Goal: Find contact information: Find contact information

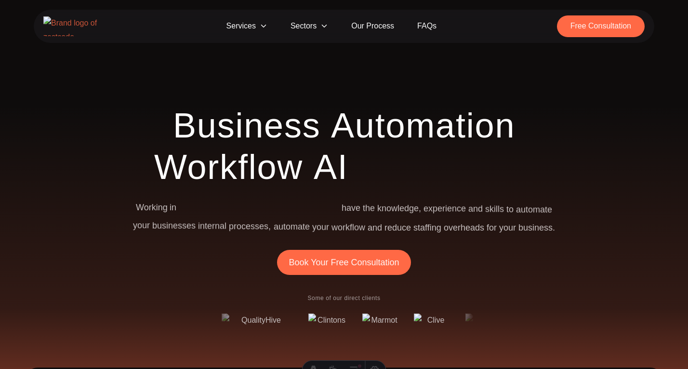
click at [297, 31] on span "Sectors" at bounding box center [309, 26] width 61 height 22
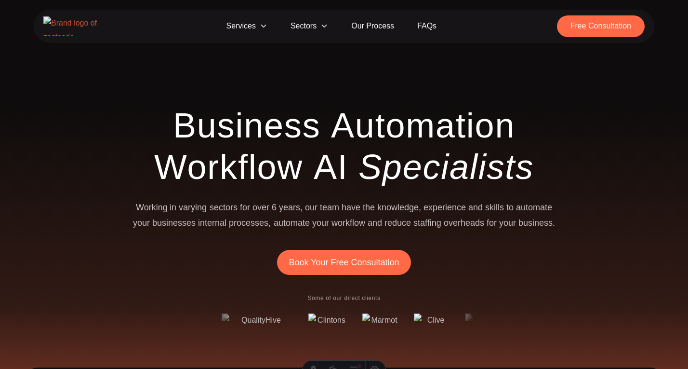
click at [307, 27] on span "Sectors" at bounding box center [309, 26] width 61 height 22
click at [320, 26] on span "Sectors" at bounding box center [309, 26] width 61 height 22
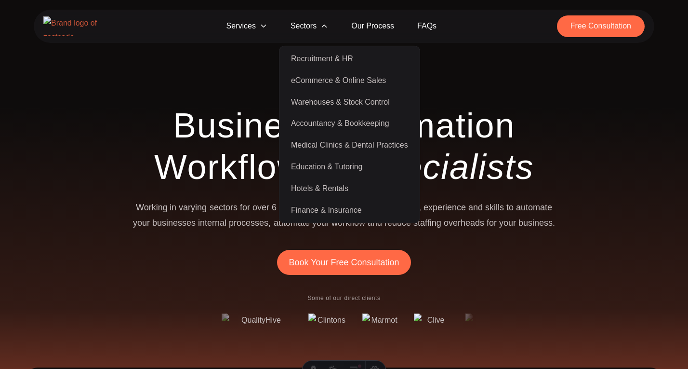
click at [322, 206] on link "Finance & Insurance" at bounding box center [349, 210] width 136 height 22
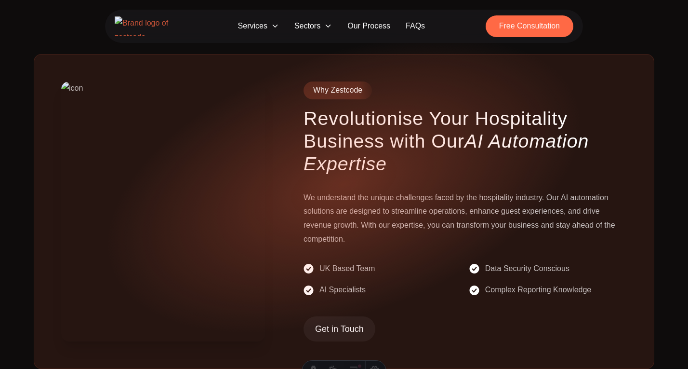
scroll to position [471, 0]
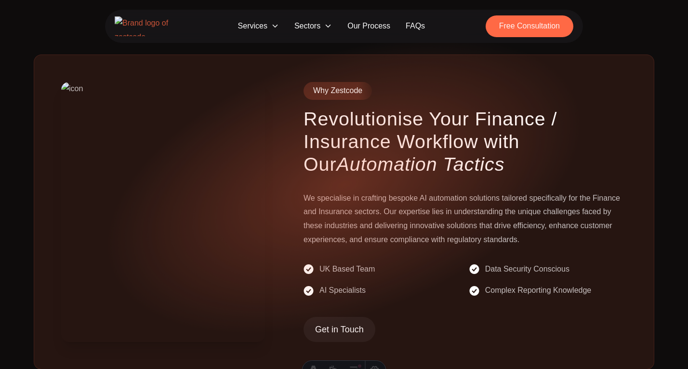
click at [372, 123] on h3 "Revolutionise Your Finance / Insurance Workflow with Our Automation Tactics" at bounding box center [465, 141] width 323 height 68
click at [388, 181] on div "Why Zestcode Revolutionise Your Finance / Insurance Workflow with Our Automatio…" at bounding box center [465, 212] width 323 height 260
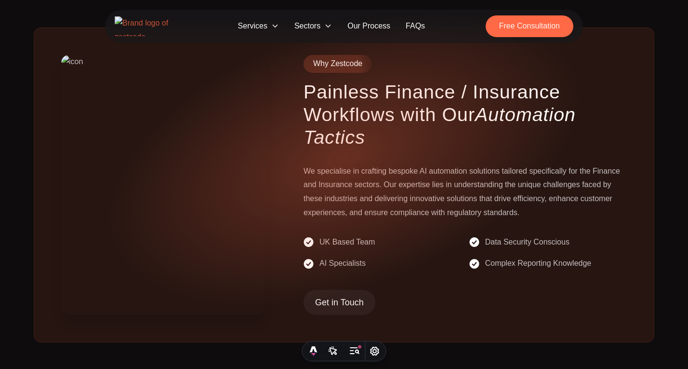
scroll to position [503, 0]
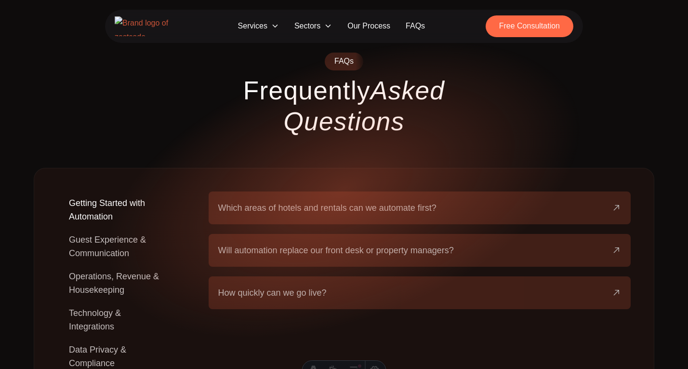
scroll to position [850, 0]
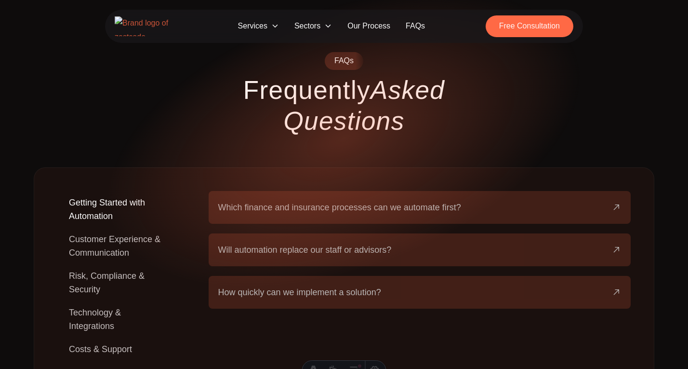
scroll to position [870, 0]
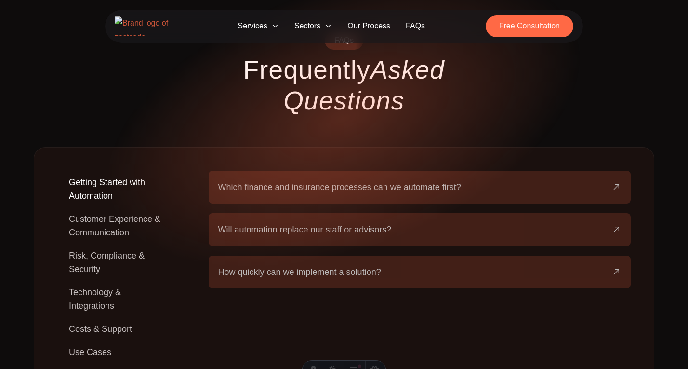
click at [111, 207] on button "Customer Experience & Communication" at bounding box center [117, 225] width 120 height 37
click at [104, 244] on button "Risk, Compliance & Security" at bounding box center [117, 262] width 120 height 37
click at [291, 180] on span "Are your automation solutions FCA and GDPR compliant?" at bounding box center [329, 186] width 223 height 13
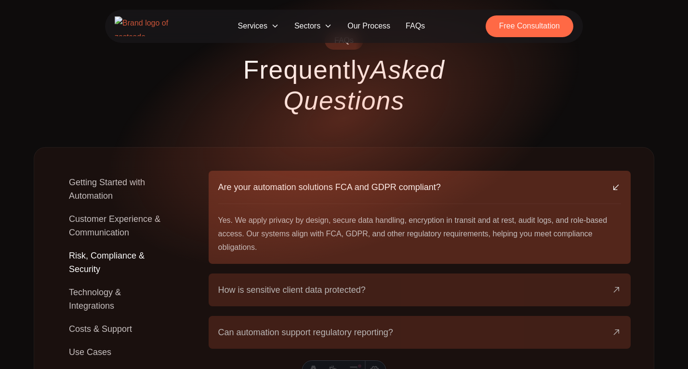
click at [289, 180] on span "Are your automation solutions FCA and GDPR compliant?" at bounding box center [329, 186] width 223 height 13
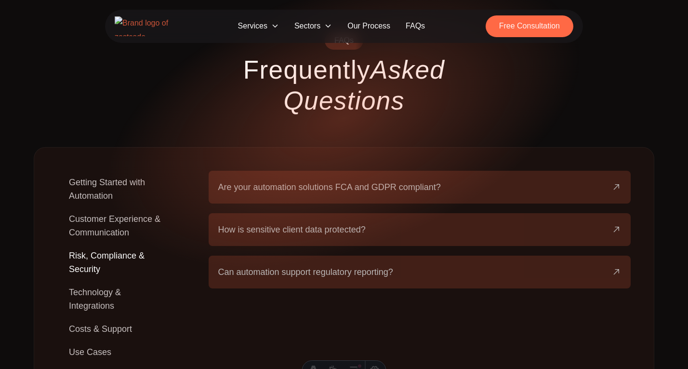
click at [128, 281] on button "Technology & Integrations" at bounding box center [117, 299] width 120 height 37
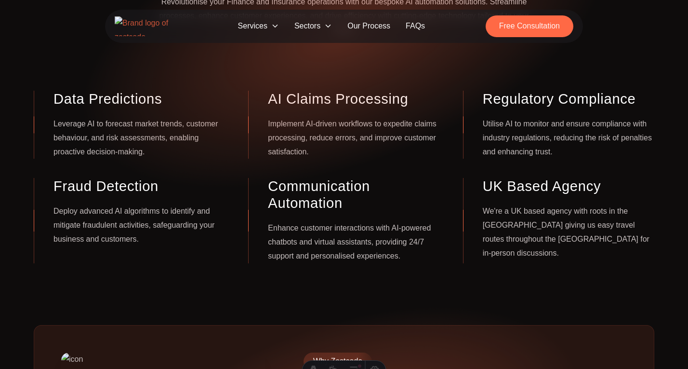
scroll to position [0, 0]
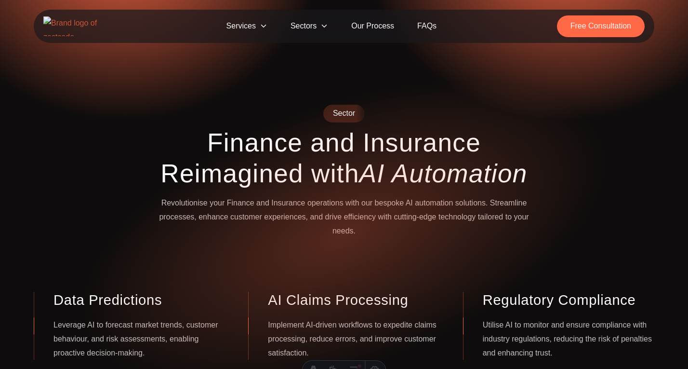
click at [426, 26] on link "FAQs" at bounding box center [427, 26] width 42 height 22
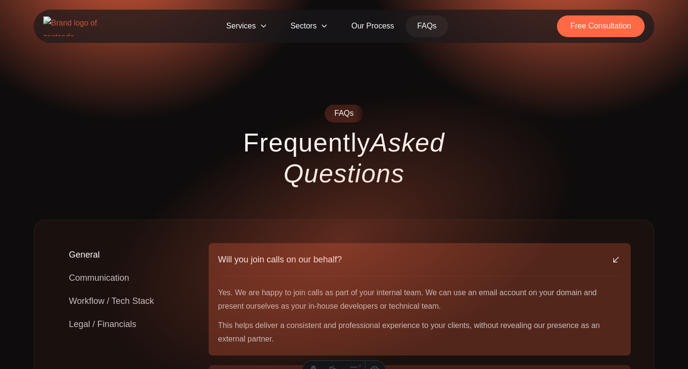
click at [364, 26] on link "Our Process" at bounding box center [373, 26] width 66 height 22
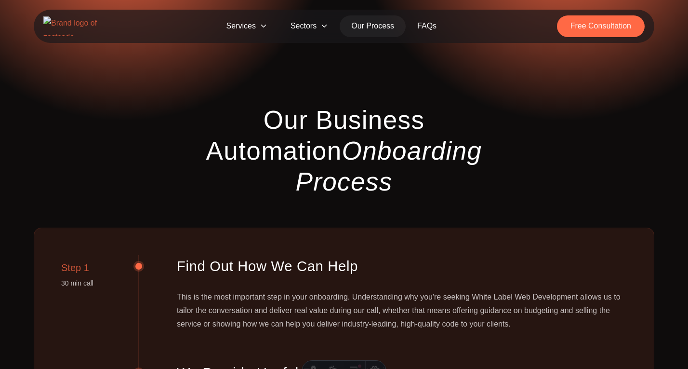
click at [83, 27] on img at bounding box center [74, 26] width 63 height 20
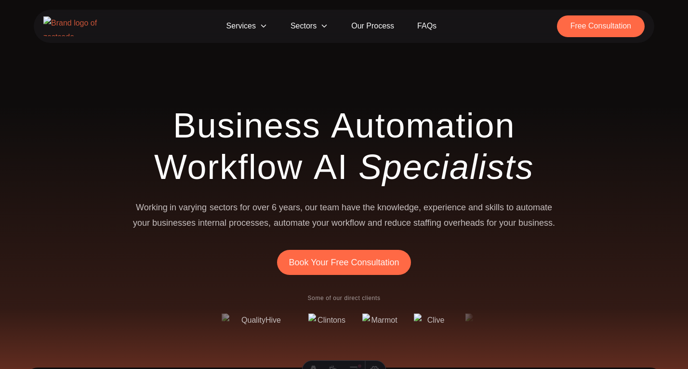
click at [372, 20] on link "Our Process" at bounding box center [373, 26] width 66 height 22
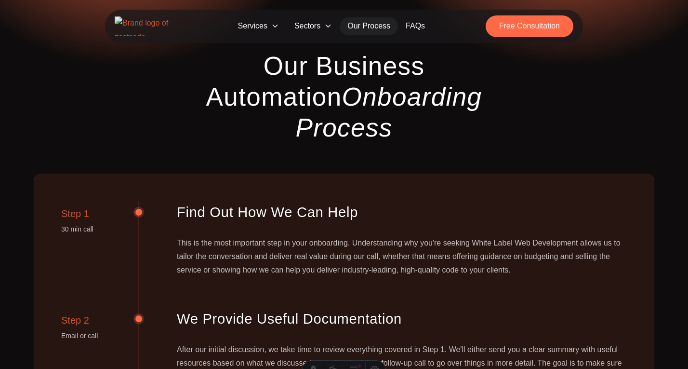
scroll to position [53, 0]
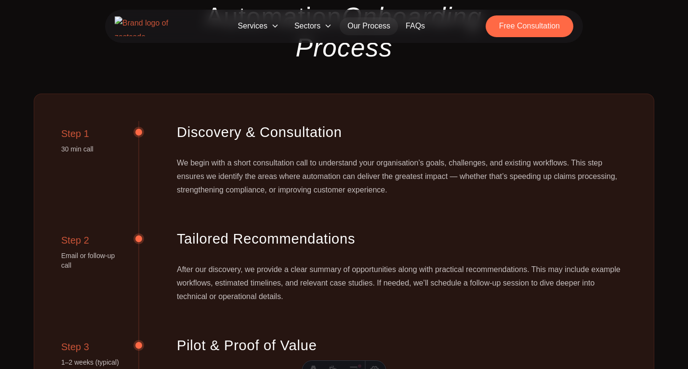
scroll to position [137, 0]
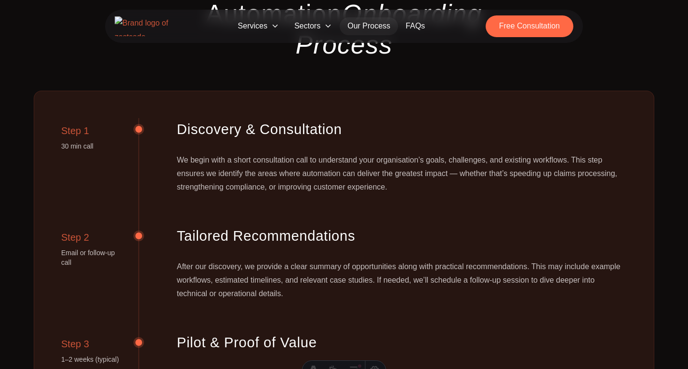
click at [376, 153] on div "We begin with a short consultation call to understand your organisation’s goals…" at bounding box center [402, 173] width 450 height 40
click at [400, 153] on div "We begin with a short consultation call to understand your organisation’s goals…" at bounding box center [402, 173] width 450 height 40
copy div "greatest impact"
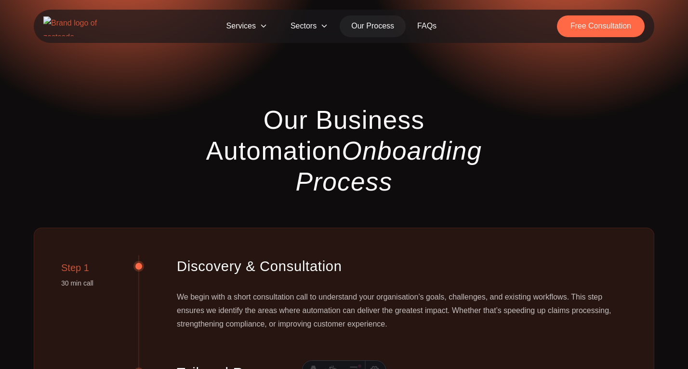
click at [424, 29] on link "FAQs" at bounding box center [427, 26] width 42 height 22
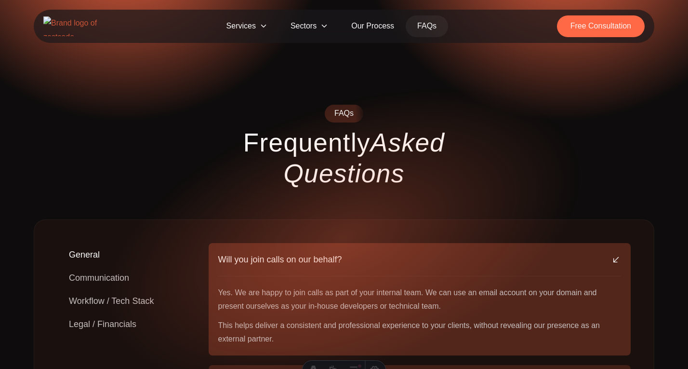
click at [314, 25] on span "Sectors" at bounding box center [309, 26] width 61 height 22
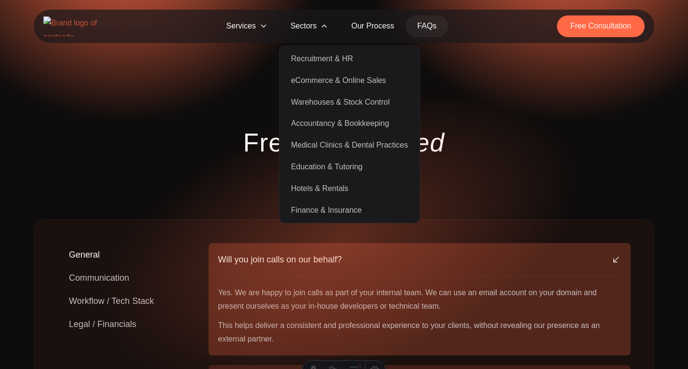
drag, startPoint x: 284, startPoint y: 52, endPoint x: 369, endPoint y: 212, distance: 181.3
click at [369, 212] on ul "Recruitment & HR eCommerce & Online Sales Warehouses & Stock Control Accountanc…" at bounding box center [349, 134] width 141 height 177
copy ul "Recruitment & HR eCommerce & Online Sales Warehouses & Stock Control Accountanc…"
click at [260, 27] on span "Services" at bounding box center [247, 26] width 64 height 22
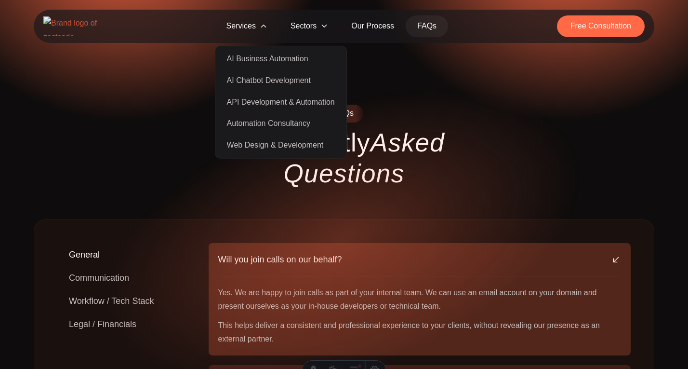
drag, startPoint x: 222, startPoint y: 52, endPoint x: 330, endPoint y: 149, distance: 145.4
click at [330, 149] on ul "AI Business Automation AI Chatbot Development API Development & Automation Auto…" at bounding box center [281, 102] width 132 height 113
copy ul "AI Business Automation AI Chatbot Development API Development & Automation Auto…"
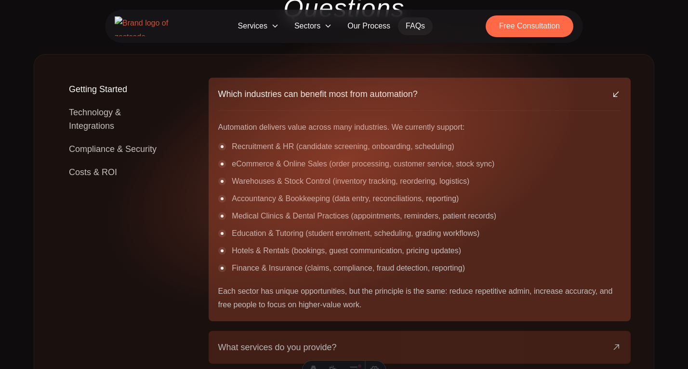
scroll to position [167, 0]
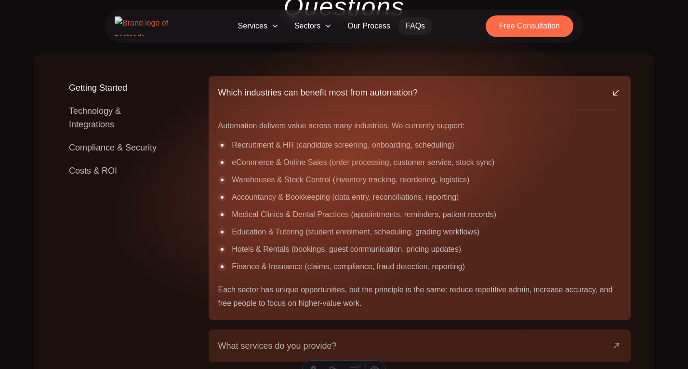
click at [110, 99] on button "Technology & Integrations" at bounding box center [117, 117] width 120 height 37
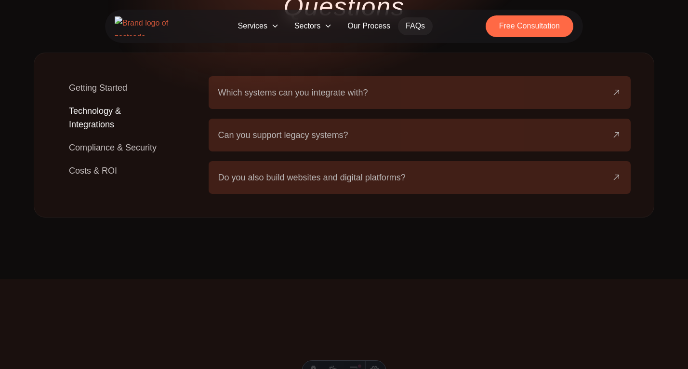
click at [136, 136] on button "Compliance & Security" at bounding box center [112, 147] width 111 height 23
click at [110, 159] on button "Costs & ROI" at bounding box center [92, 170] width 71 height 23
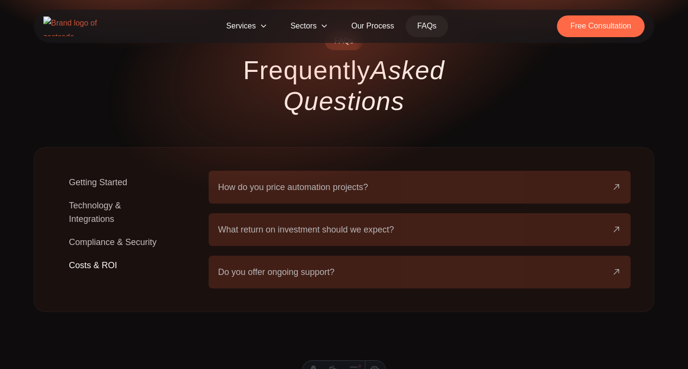
scroll to position [0, 0]
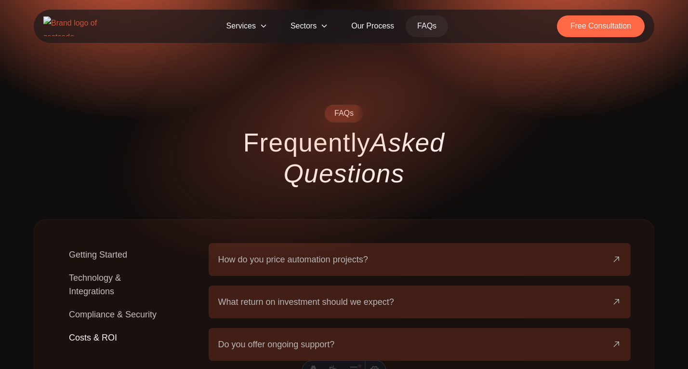
click at [98, 32] on img at bounding box center [74, 26] width 63 height 20
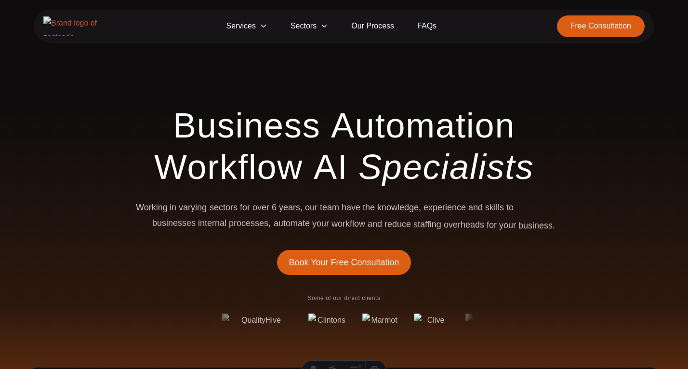
click at [187, 73] on section "Business Automation Workflow AI Specialists Working in varying sectors for over…" at bounding box center [344, 364] width 688 height 643
click at [209, 111] on span "Business" at bounding box center [247, 125] width 148 height 41
click at [255, 24] on span "Services" at bounding box center [247, 26] width 64 height 22
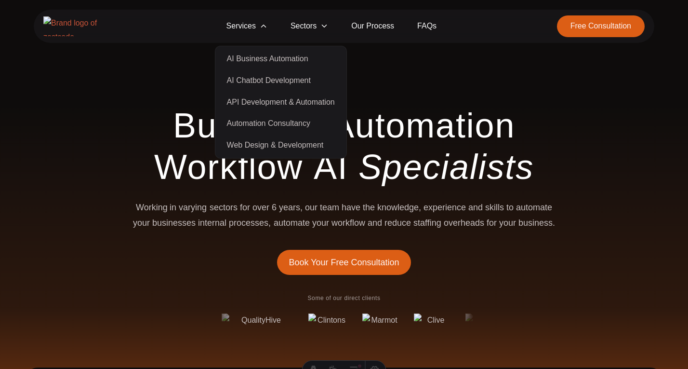
click at [249, 78] on link "AI Chatbot Development" at bounding box center [280, 81] width 127 height 22
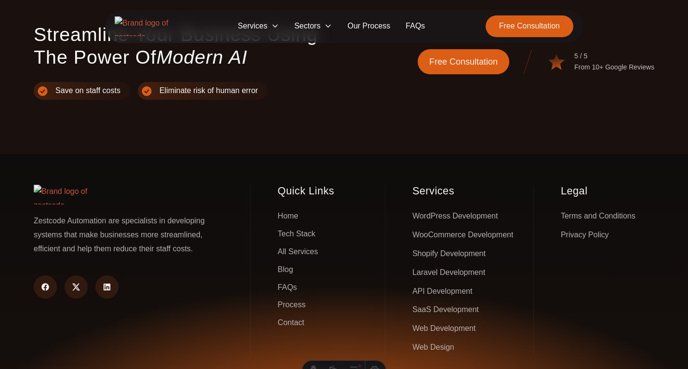
scroll to position [2281, 0]
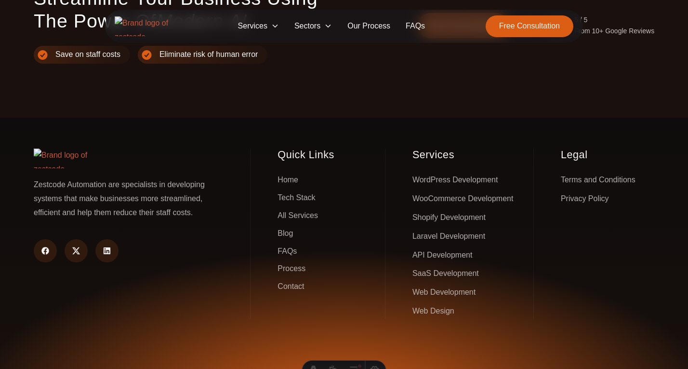
click at [283, 190] on link "Tech Stack" at bounding box center [297, 197] width 38 height 15
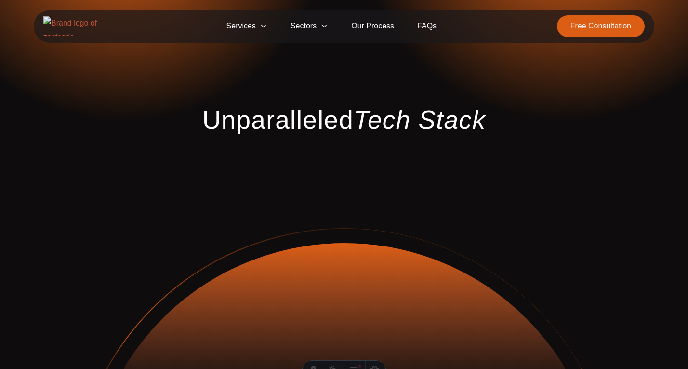
click at [99, 23] on img at bounding box center [74, 26] width 63 height 20
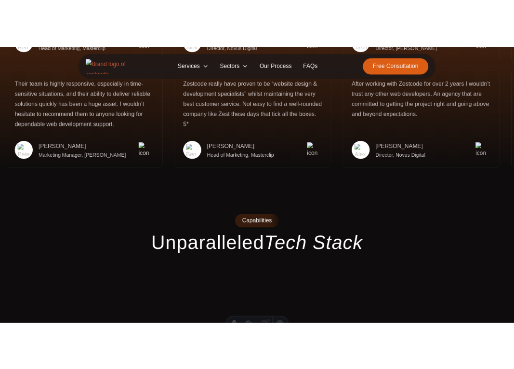
scroll to position [2091, 0]
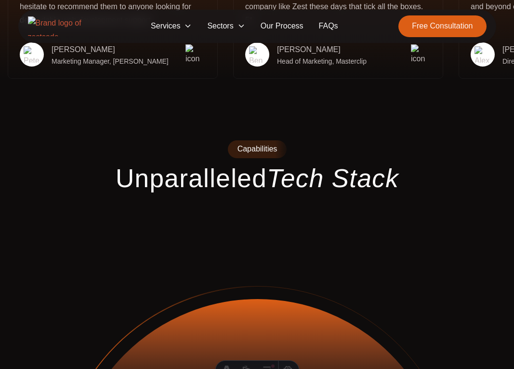
scroll to position [2029, 0]
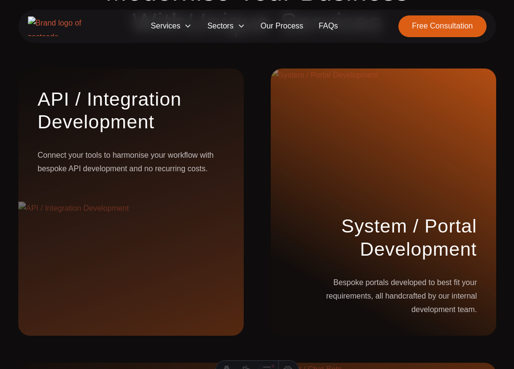
scroll to position [1159, 0]
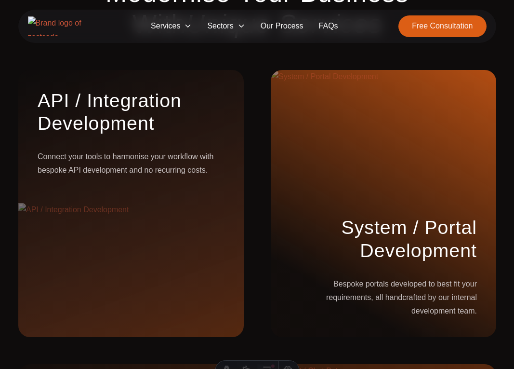
click at [227, 29] on span "Sectors" at bounding box center [226, 26] width 53 height 18
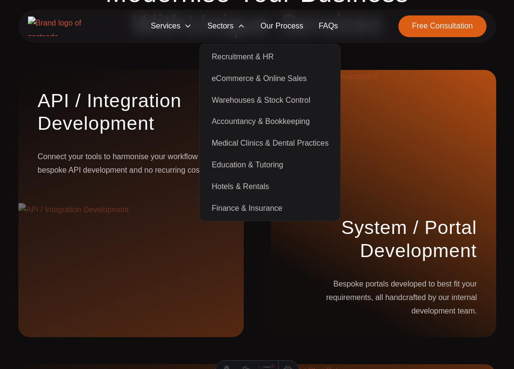
click at [166, 31] on span "Services" at bounding box center [171, 26] width 56 height 18
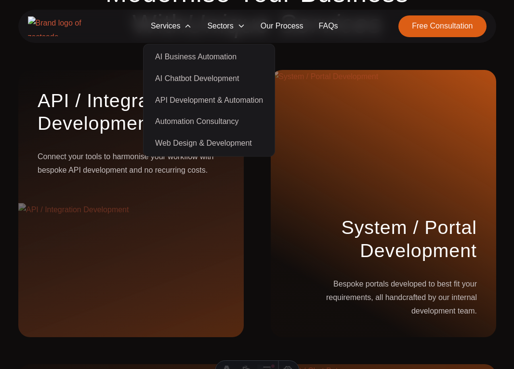
drag, startPoint x: 149, startPoint y: 49, endPoint x: 243, endPoint y: 57, distance: 93.9
click at [243, 57] on li "AI Business Automation" at bounding box center [209, 57] width 127 height 22
copy link "AI Business Automation"
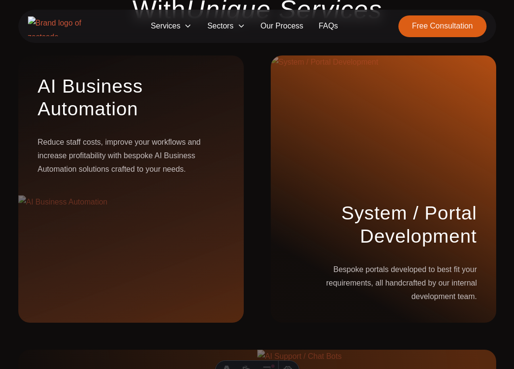
click at [185, 28] on span "Services" at bounding box center [171, 26] width 56 height 18
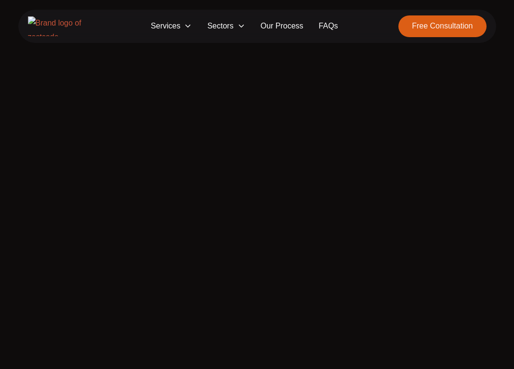
click at [178, 27] on span "Services" at bounding box center [171, 26] width 56 height 22
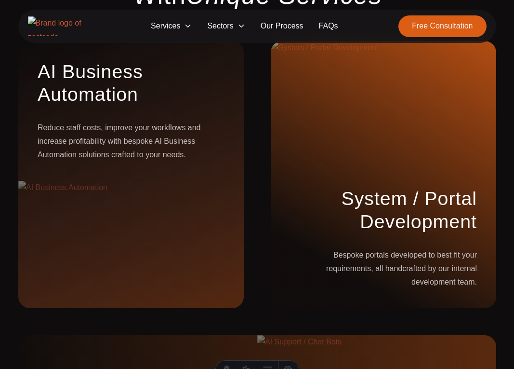
click at [187, 23] on icon at bounding box center [188, 26] width 8 height 8
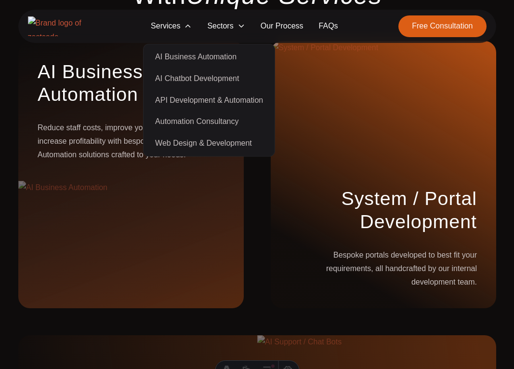
click at [180, 57] on link "AI Business Automation" at bounding box center [209, 57] width 127 height 22
click at [254, 268] on div "AI Business Automation Reduce staff costs, improve your workflows and increase …" at bounding box center [257, 255] width 478 height 428
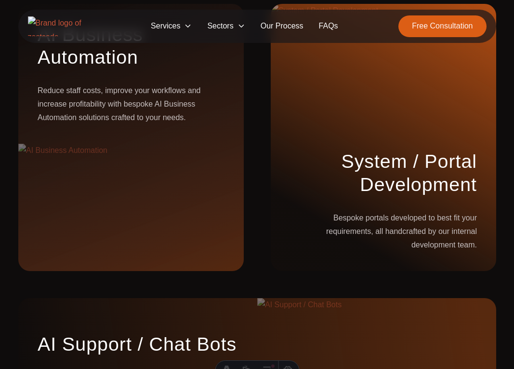
scroll to position [1226, 0]
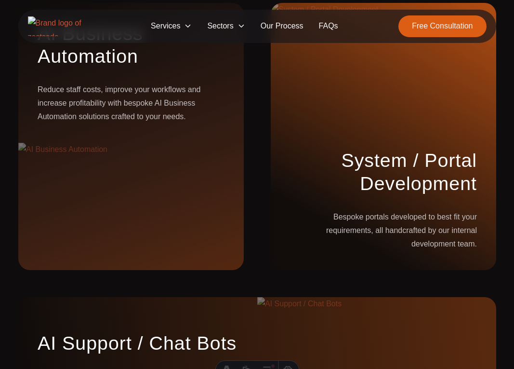
click at [181, 20] on span "Services" at bounding box center [171, 26] width 56 height 18
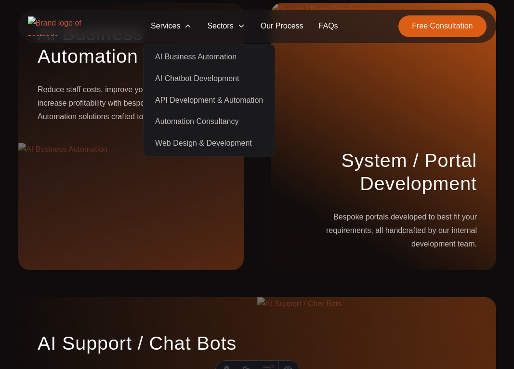
drag, startPoint x: 151, startPoint y: 70, endPoint x: 248, endPoint y: 78, distance: 97.2
click at [248, 78] on li "AI Chatbot Development" at bounding box center [209, 79] width 127 height 22
drag, startPoint x: 153, startPoint y: 91, endPoint x: 253, endPoint y: 99, distance: 100.6
click at [253, 99] on li "API Development & Automation" at bounding box center [209, 100] width 127 height 22
drag, startPoint x: 153, startPoint y: 112, endPoint x: 244, endPoint y: 124, distance: 91.8
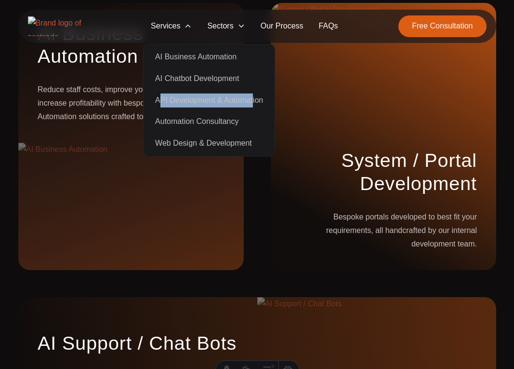
click at [244, 124] on li "Automation Consultancy" at bounding box center [209, 122] width 127 height 22
copy link "Automation Consultancy"
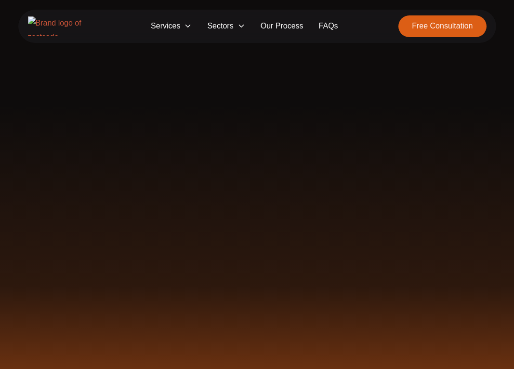
click at [178, 21] on span "Services" at bounding box center [171, 26] width 56 height 22
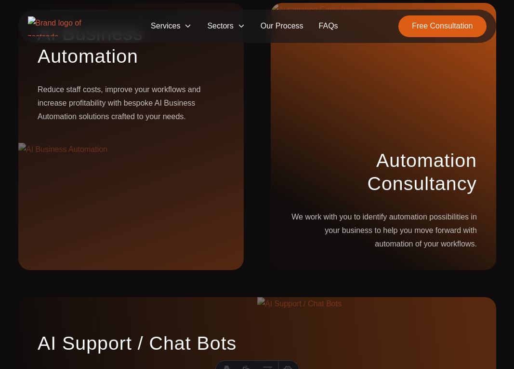
click at [176, 25] on span "Services" at bounding box center [171, 26] width 56 height 18
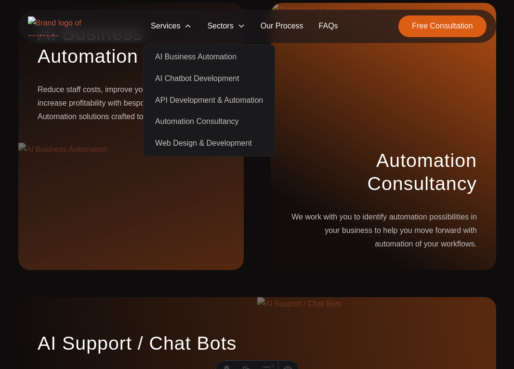
click at [187, 119] on link "Automation Consultancy" at bounding box center [209, 122] width 127 height 22
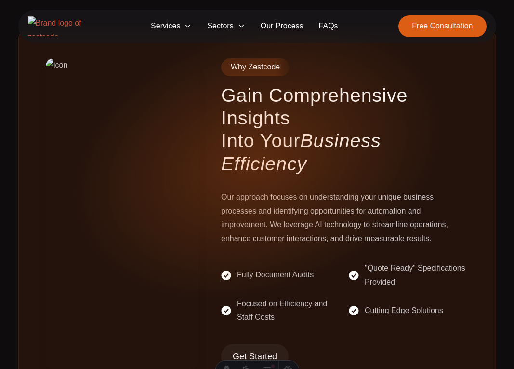
scroll to position [551, 0]
click at [67, 26] on img at bounding box center [59, 26] width 63 height 20
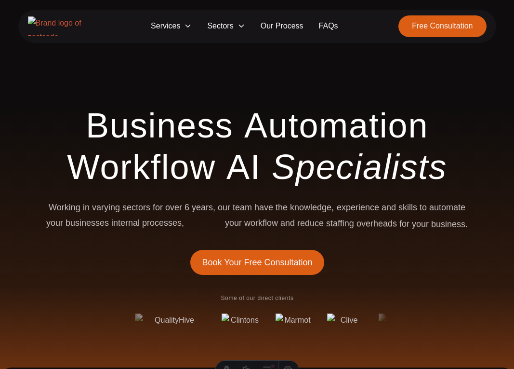
click at [180, 23] on span "Services" at bounding box center [171, 26] width 56 height 22
click at [188, 27] on icon at bounding box center [188, 26] width 8 height 8
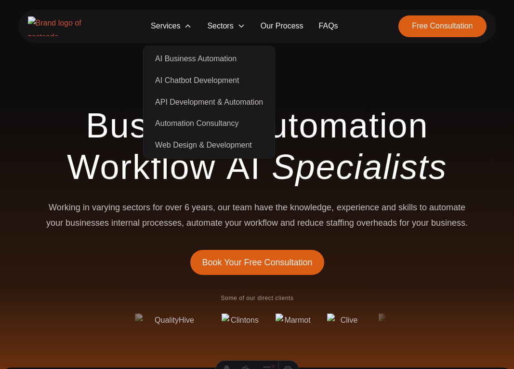
click at [198, 76] on link "AI Chatbot Development" at bounding box center [209, 81] width 127 height 22
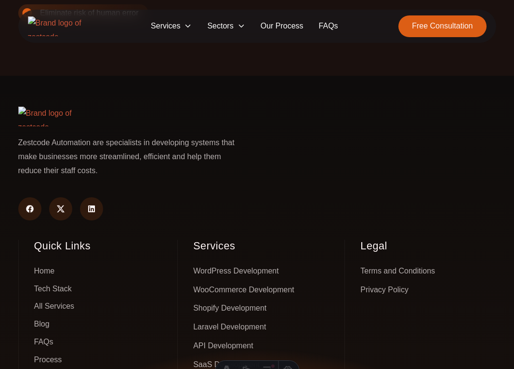
scroll to position [2639, 0]
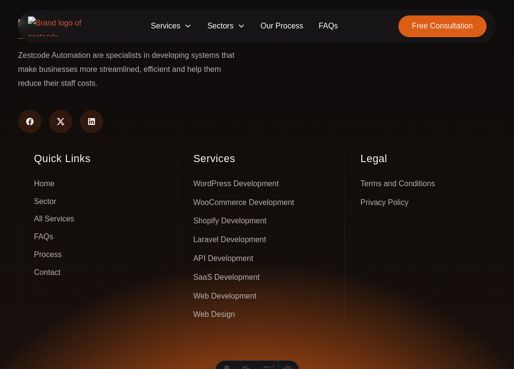
click at [51, 194] on link "Sector" at bounding box center [45, 201] width 22 height 15
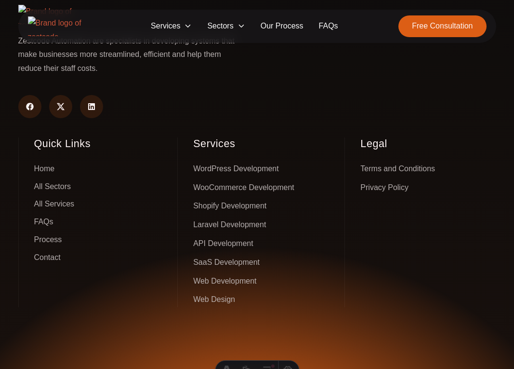
scroll to position [634, 0]
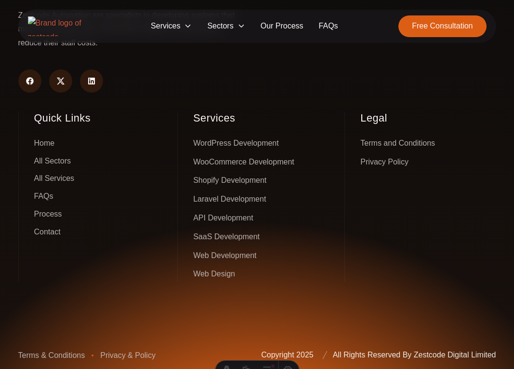
click at [53, 227] on link "Contact" at bounding box center [47, 232] width 27 height 15
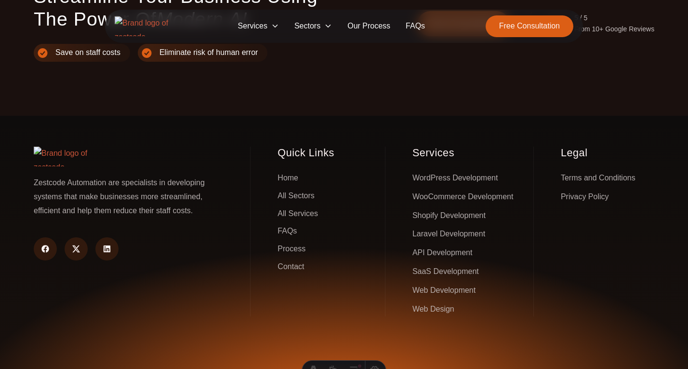
scroll to position [528, 0]
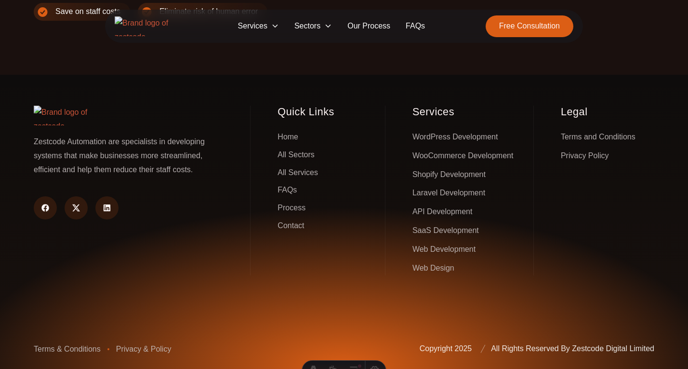
click at [279, 29] on icon at bounding box center [275, 26] width 8 height 8
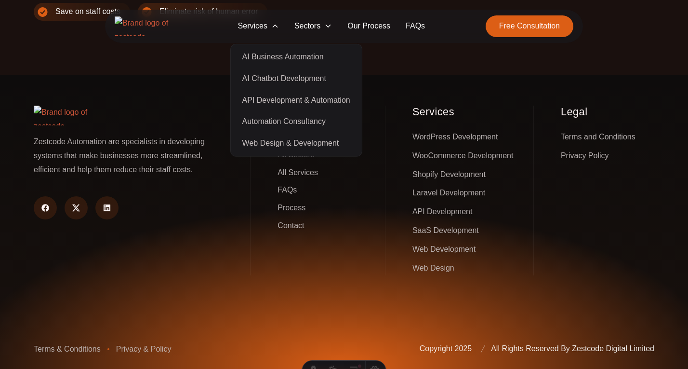
drag, startPoint x: 271, startPoint y: 56, endPoint x: 347, endPoint y: 142, distance: 114.4
click at [347, 142] on ul "AI Business Automation AI Chatbot Development API Development & Automation Auto…" at bounding box center [296, 100] width 132 height 113
copy ul "AI Business Automation AI Chatbot Development API Development & Automation Auto…"
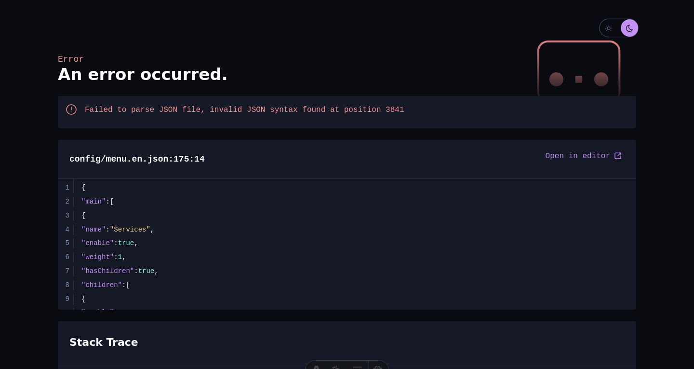
scroll to position [2415, 0]
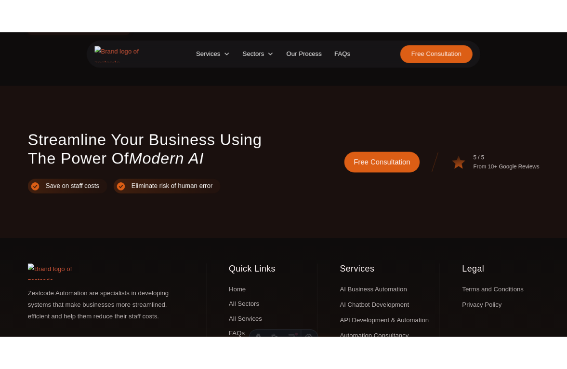
scroll to position [486, 0]
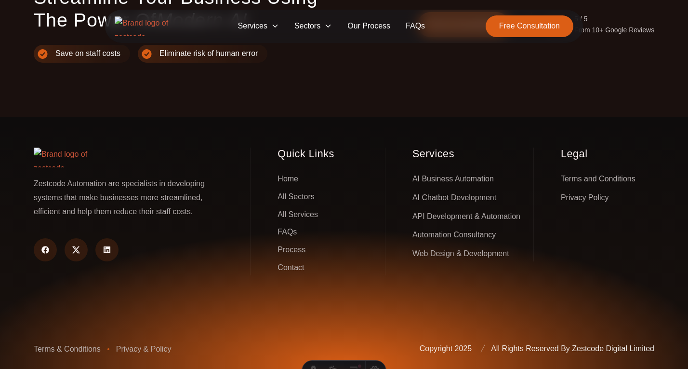
click at [316, 25] on span "Sectors" at bounding box center [313, 26] width 53 height 18
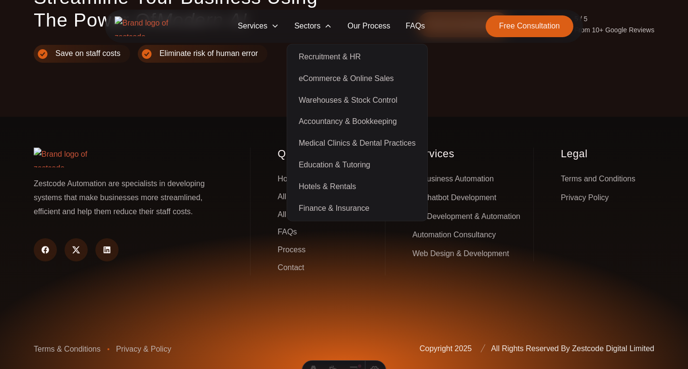
drag, startPoint x: 293, startPoint y: 49, endPoint x: 378, endPoint y: 203, distance: 176.3
click at [378, 203] on ul "Recruitment & HR eCommerce & Online Sales Warehouses & Stock Control Accountanc…" at bounding box center [357, 132] width 141 height 177
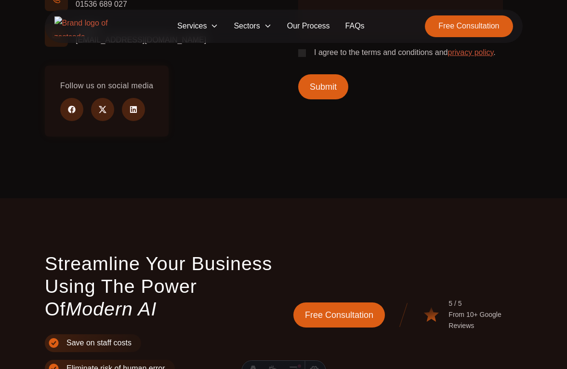
scroll to position [691, 0]
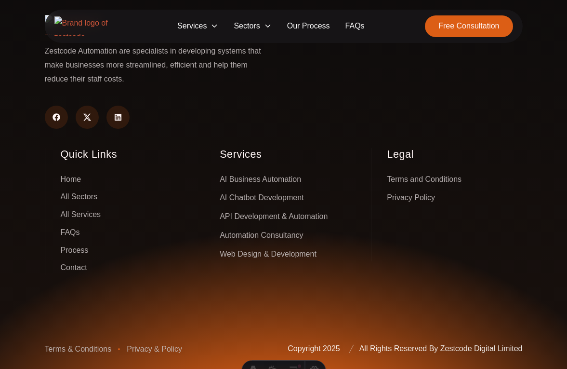
click at [265, 26] on icon at bounding box center [268, 26] width 8 height 8
click at [245, 27] on span "Sectors" at bounding box center [252, 26] width 53 height 18
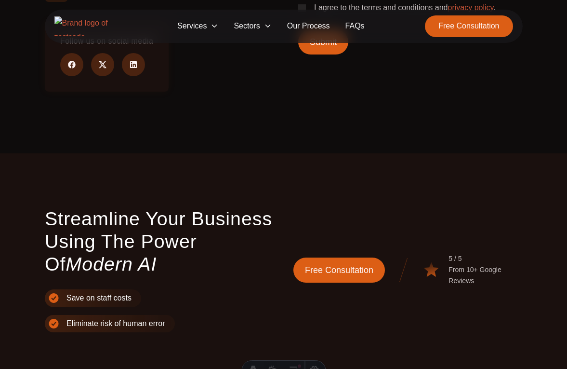
scroll to position [98, 0]
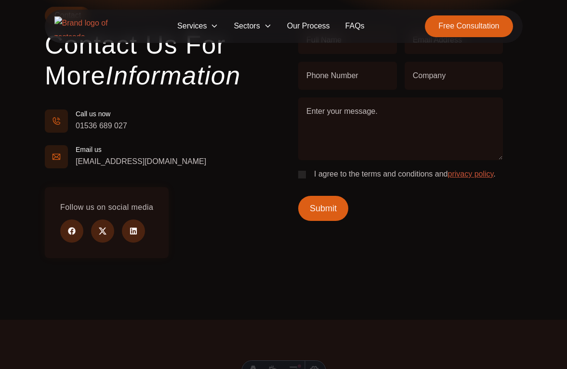
click at [257, 27] on span "Sectors" at bounding box center [252, 26] width 53 height 18
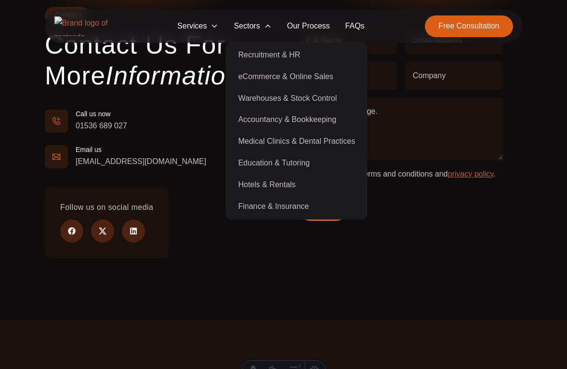
scroll to position [0, 0]
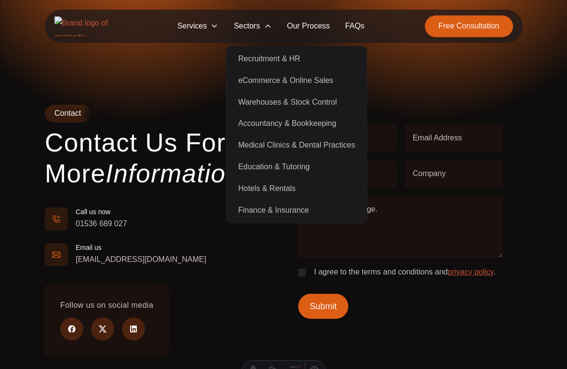
click at [236, 50] on link "Recruitment & HR" at bounding box center [296, 59] width 136 height 22
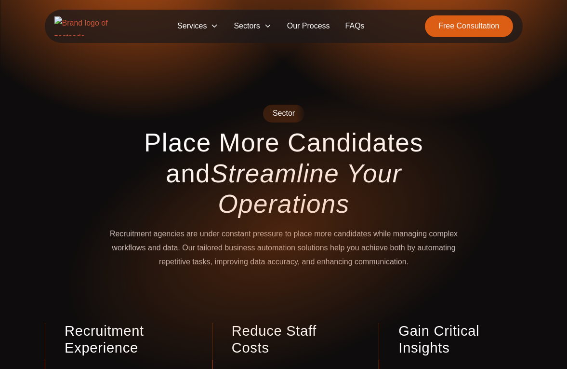
click at [253, 28] on span "Sectors" at bounding box center [252, 26] width 53 height 22
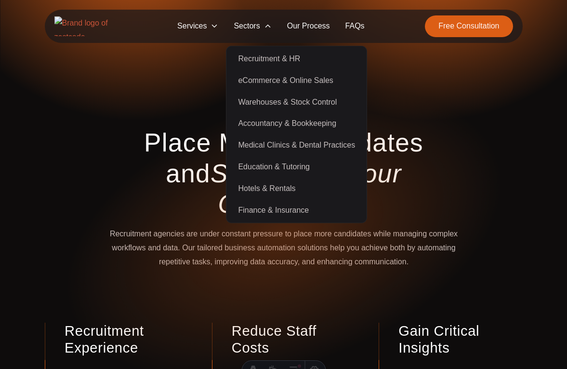
drag, startPoint x: 230, startPoint y: 50, endPoint x: 323, endPoint y: 210, distance: 184.7
click at [323, 210] on ul "Recruitment & HR eCommerce & Online Sales Warehouses & Stock Control Accountanc…" at bounding box center [296, 134] width 141 height 177
copy ul "Recruitment & HR eCommerce & Online Sales Warehouses & Stock Control Accountanc…"
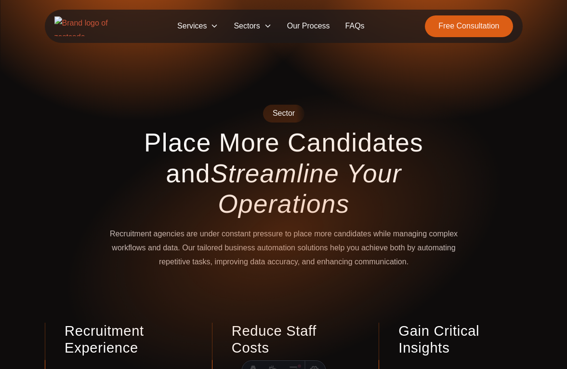
click at [251, 27] on span "Sectors" at bounding box center [252, 26] width 53 height 22
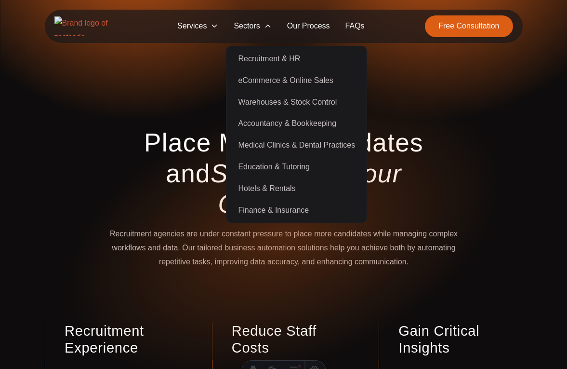
click at [257, 58] on link "Recruitment & HR" at bounding box center [296, 59] width 136 height 22
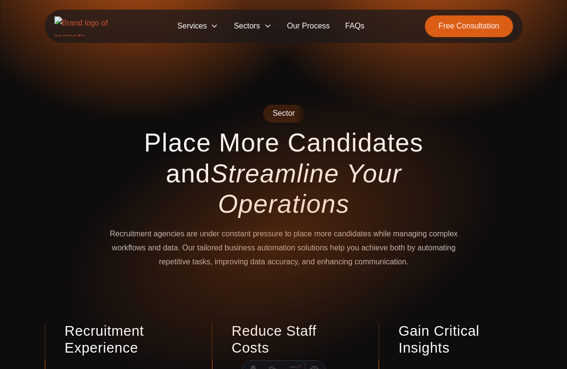
click at [258, 27] on span "Sectors" at bounding box center [252, 26] width 53 height 22
click at [261, 25] on span "Sectors" at bounding box center [252, 26] width 53 height 22
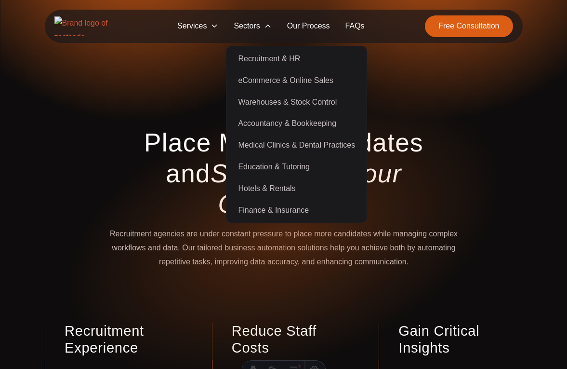
click at [262, 79] on link "eCommerce & Online Sales" at bounding box center [296, 81] width 136 height 22
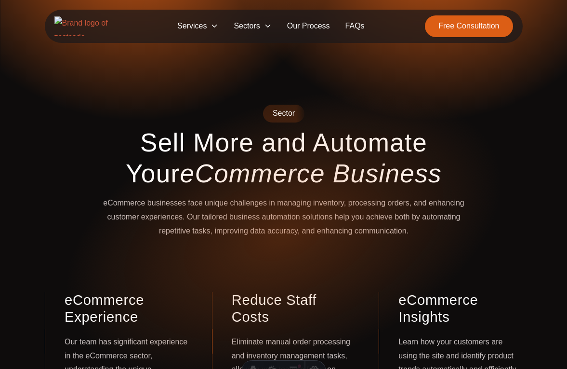
click at [259, 27] on span "Sectors" at bounding box center [252, 26] width 53 height 22
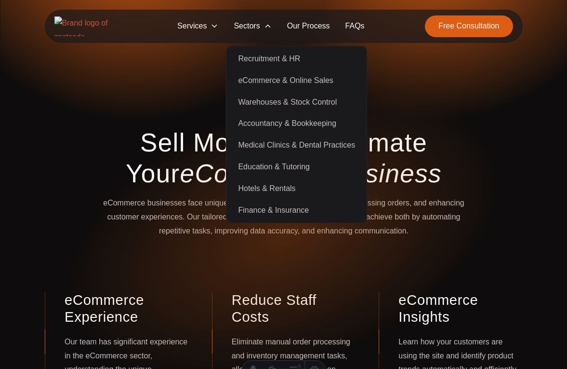
click at [263, 106] on link "Warehouses & Stock Control" at bounding box center [296, 102] width 136 height 22
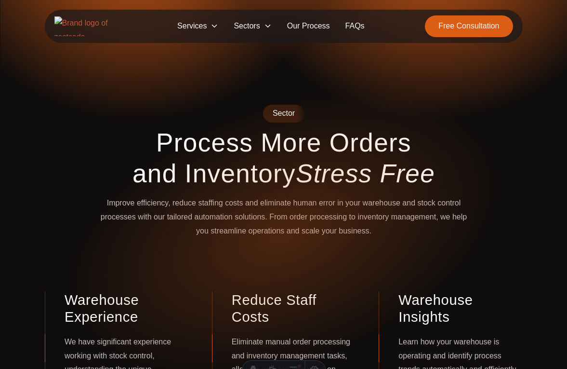
click at [260, 27] on span "Sectors" at bounding box center [252, 26] width 53 height 22
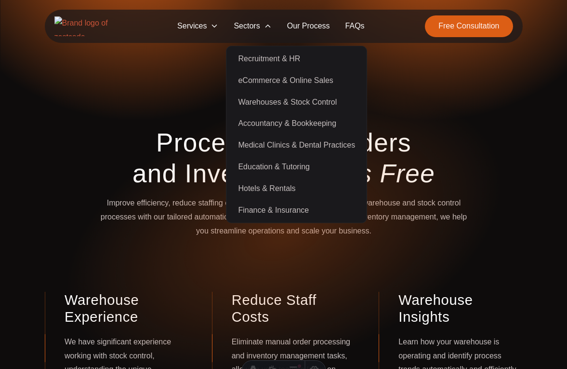
click at [294, 119] on link "Accountancy & Bookkeeping" at bounding box center [296, 124] width 136 height 22
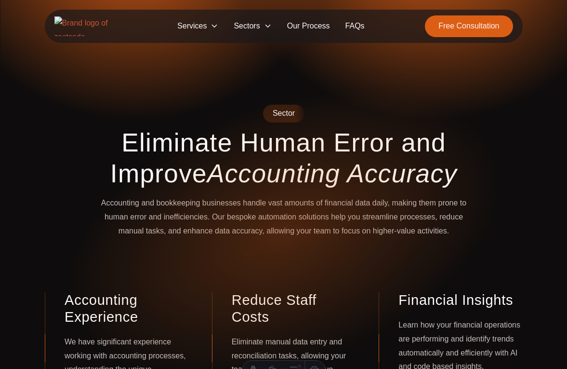
click at [250, 22] on span "Sectors" at bounding box center [252, 26] width 53 height 22
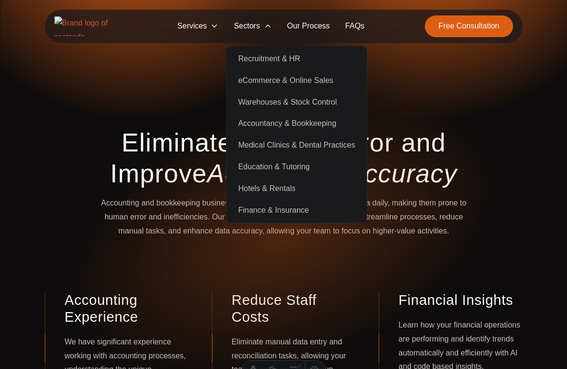
click at [275, 147] on link "Medical Clinics & Dental Practices" at bounding box center [296, 145] width 136 height 22
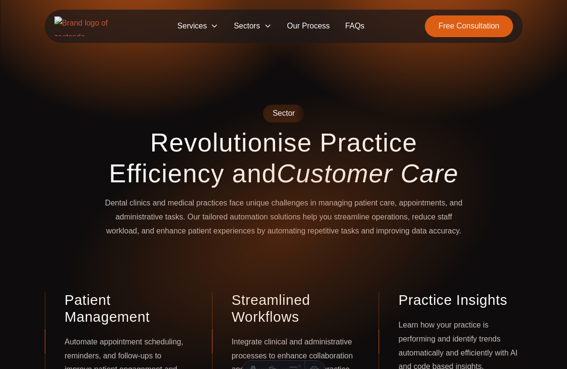
click at [254, 24] on span "Sectors" at bounding box center [252, 26] width 53 height 22
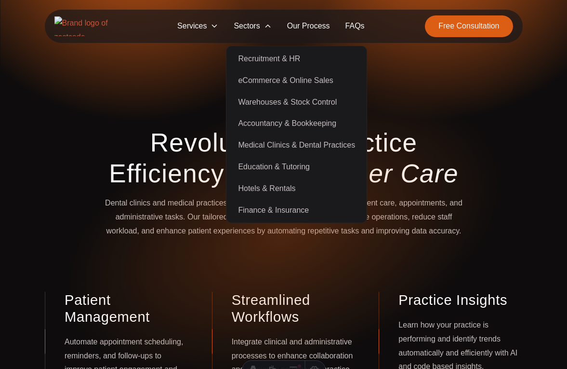
click at [275, 165] on link "Education & Tutoring" at bounding box center [296, 167] width 136 height 22
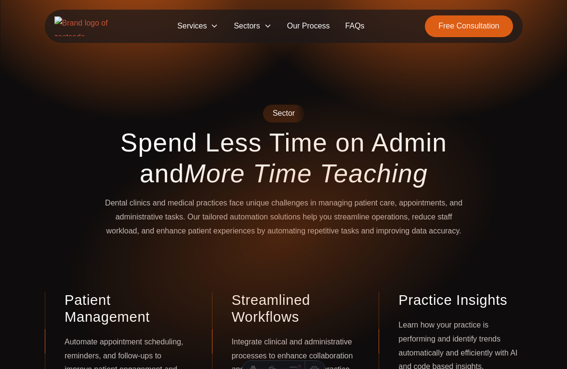
click at [255, 24] on span "Sectors" at bounding box center [252, 26] width 53 height 22
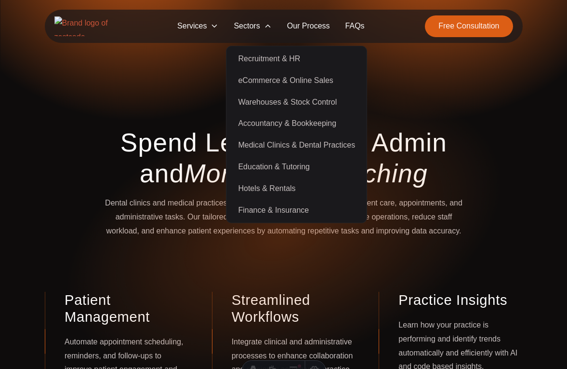
click at [268, 187] on link "Hotels & Rentals" at bounding box center [296, 189] width 136 height 22
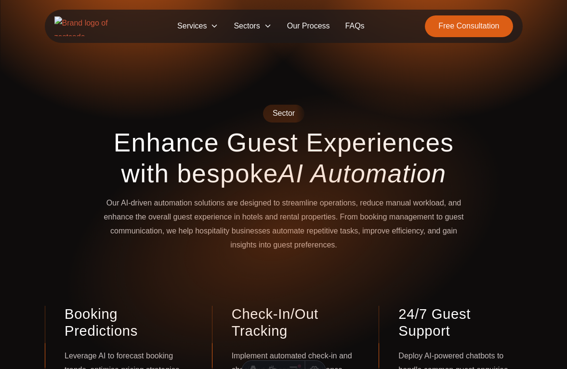
click at [259, 25] on span "Sectors" at bounding box center [252, 26] width 53 height 22
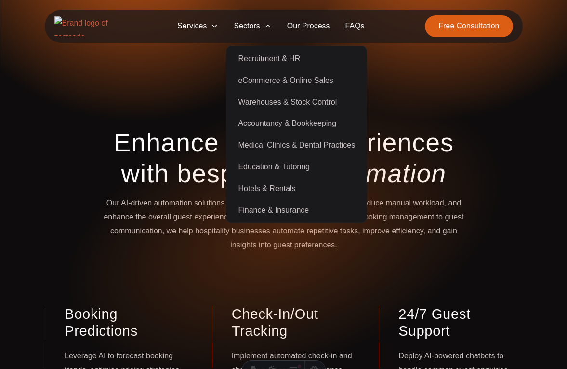
click at [263, 209] on link "Finance & Insurance" at bounding box center [296, 210] width 136 height 22
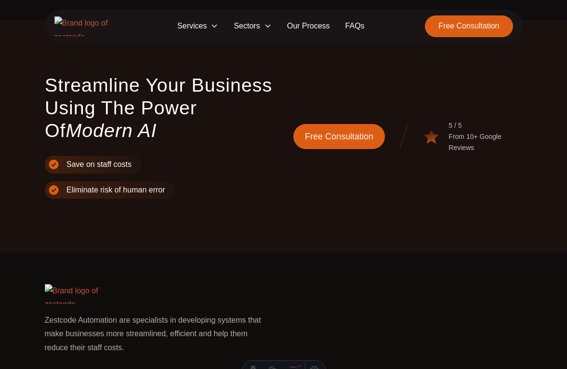
scroll to position [2567, 0]
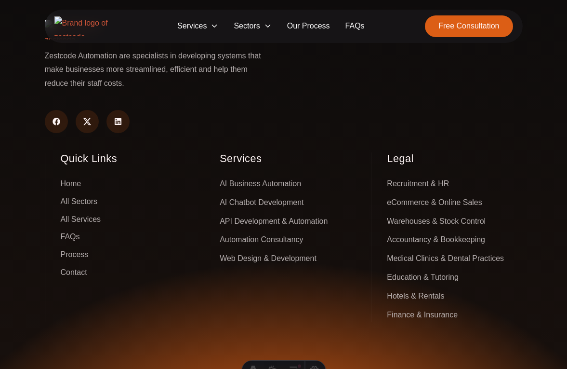
click at [417, 176] on link "Recruitment & HR" at bounding box center [418, 183] width 62 height 15
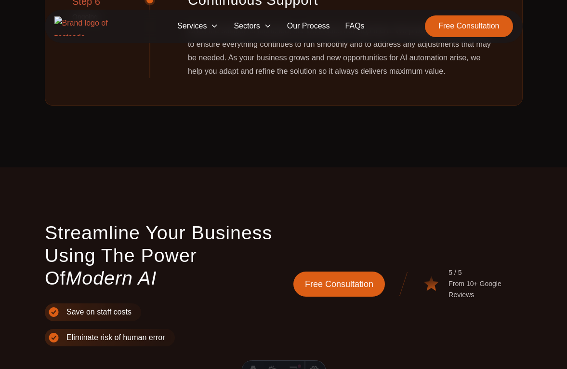
scroll to position [2539, 0]
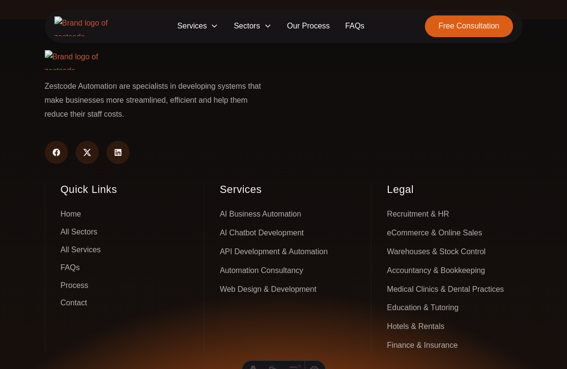
click at [400, 226] on link "eCommerce & Online Sales" at bounding box center [434, 233] width 95 height 15
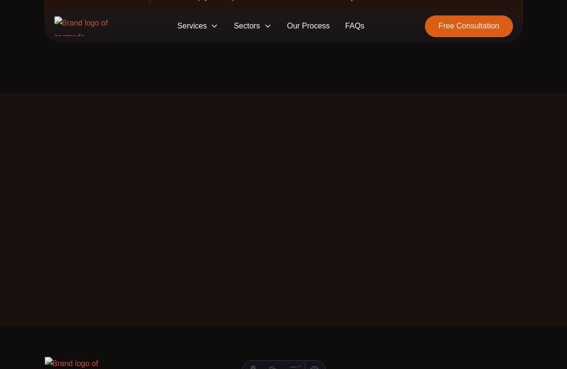
scroll to position [2511, 0]
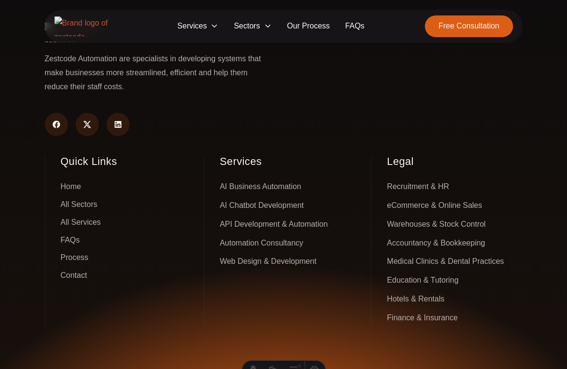
click at [406, 217] on link "Warehouses & Stock Control" at bounding box center [436, 224] width 99 height 15
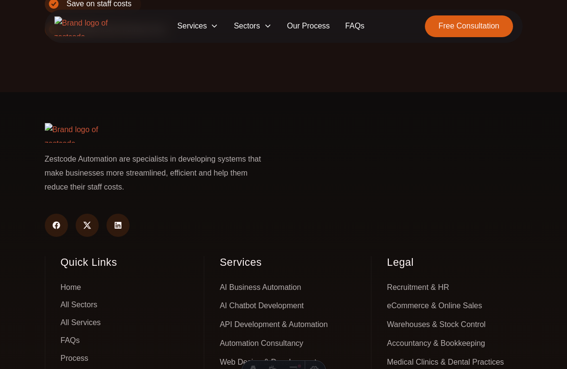
scroll to position [2537, 0]
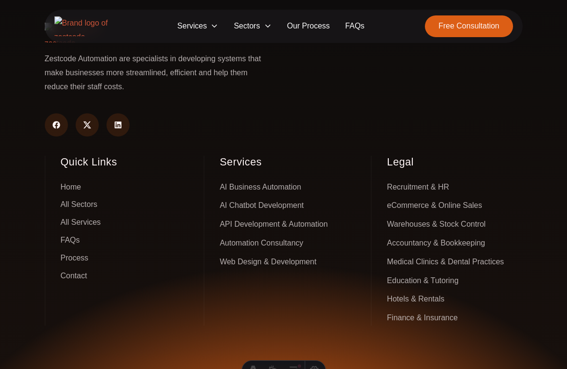
click at [412, 236] on link "Accountancy & Bookkeeping" at bounding box center [436, 243] width 98 height 15
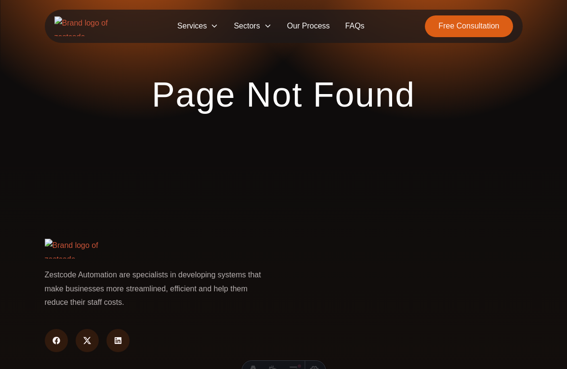
click at [255, 28] on span "Sectors" at bounding box center [252, 26] width 53 height 22
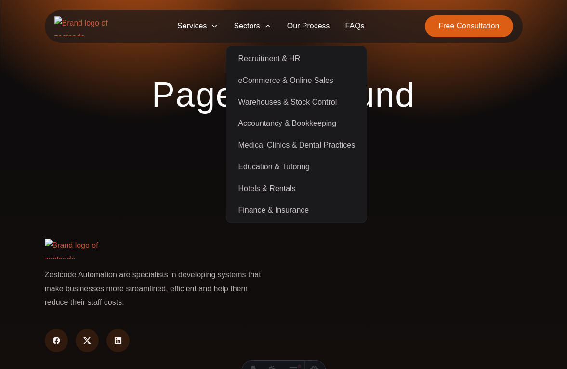
click at [294, 124] on link "Accountancy & Bookkeeping" at bounding box center [296, 124] width 136 height 22
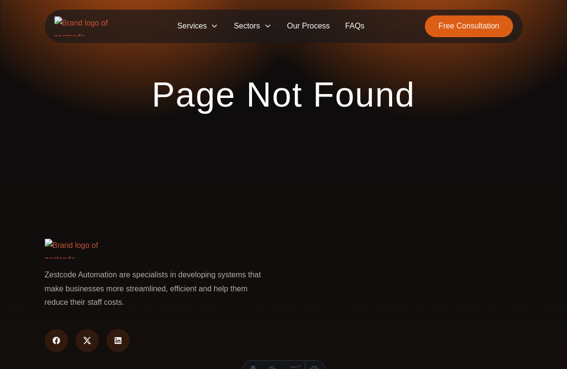
scroll to position [259, 0]
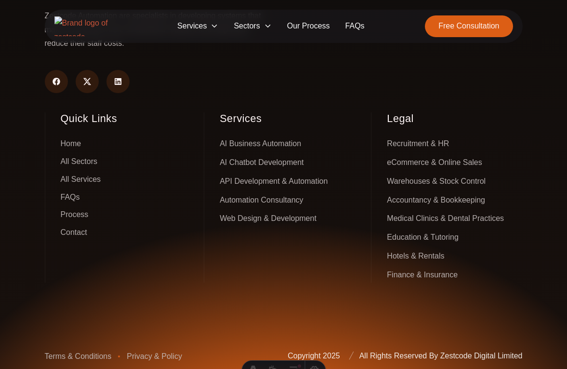
click at [417, 193] on link "Accountancy & Bookkeeping" at bounding box center [436, 200] width 98 height 15
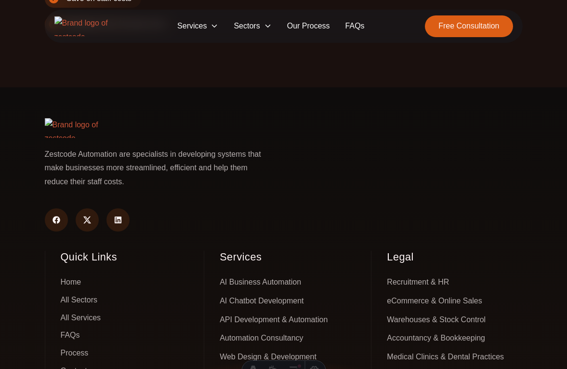
scroll to position [2546, 0]
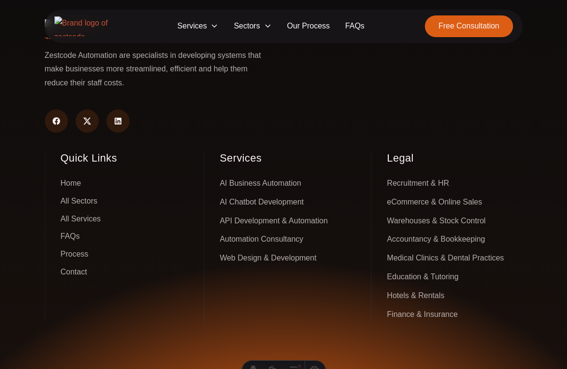
click at [431, 251] on link "Medical Clinics & Dental Practices" at bounding box center [445, 258] width 117 height 15
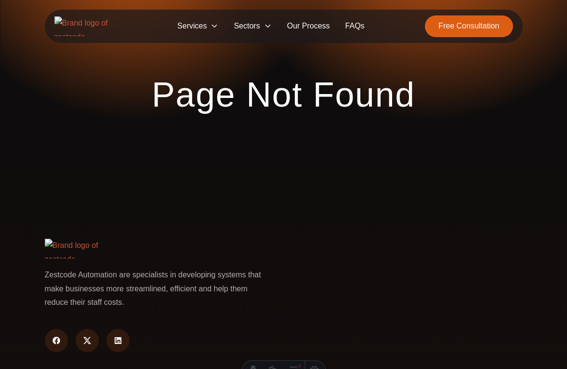
click at [245, 25] on span "Sectors" at bounding box center [252, 26] width 53 height 22
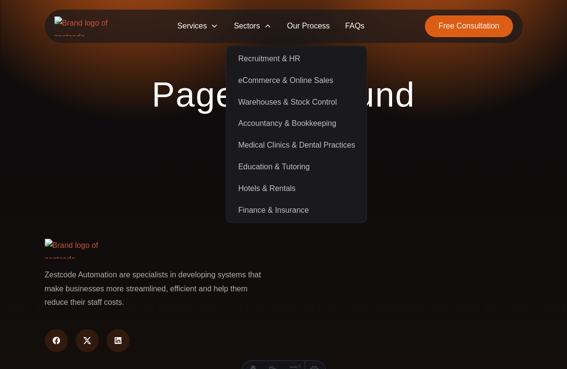
click at [289, 146] on link "Medical Clinics & Dental Practices" at bounding box center [296, 145] width 136 height 22
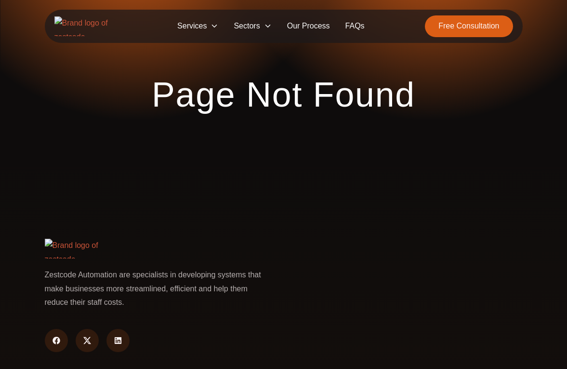
scroll to position [259, 0]
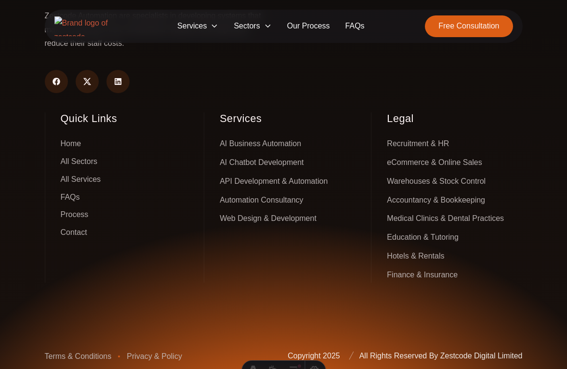
click at [414, 212] on link "Medical Clinics & Dental Practices" at bounding box center [445, 218] width 117 height 15
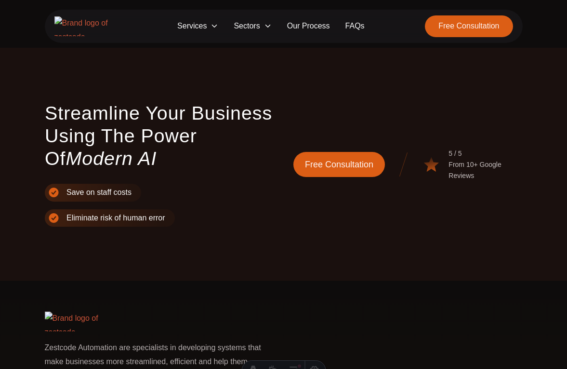
scroll to position [2645, 0]
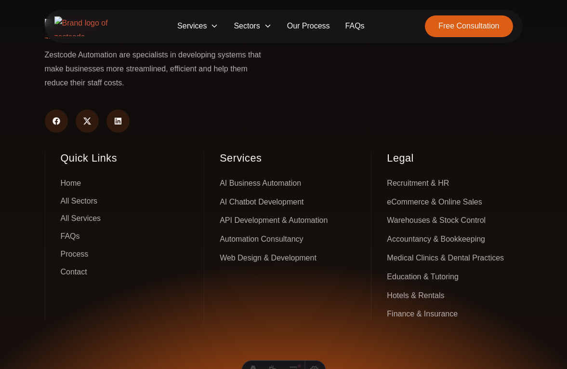
click at [405, 269] on link "Education & Tutoring" at bounding box center [423, 276] width 72 height 15
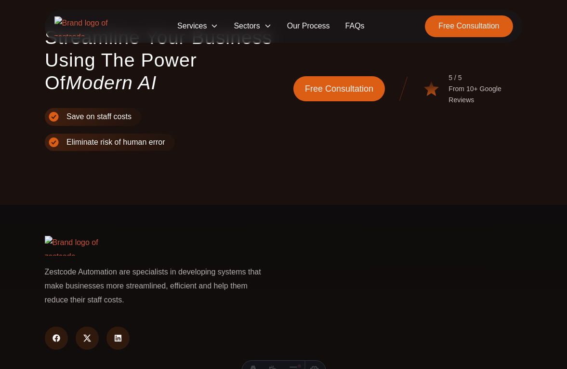
scroll to position [2581, 0]
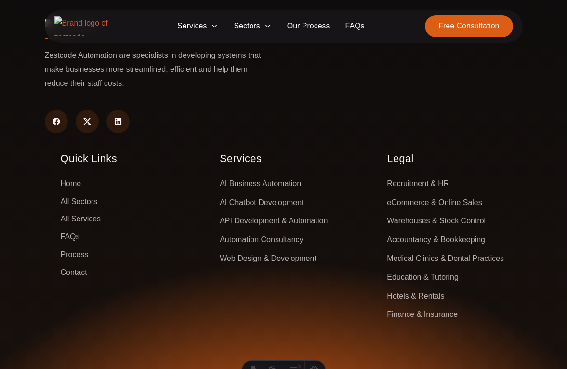
click at [397, 289] on link "Hotels & Rentals" at bounding box center [415, 296] width 57 height 15
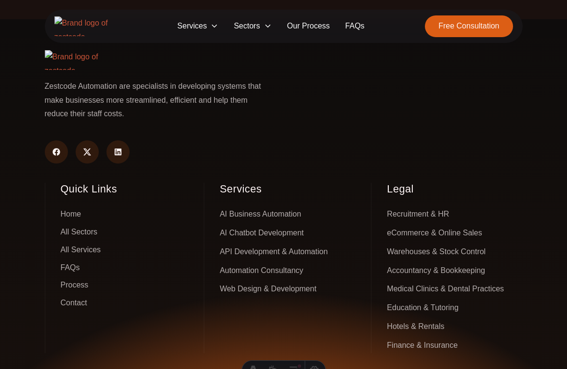
scroll to position [2682, 0]
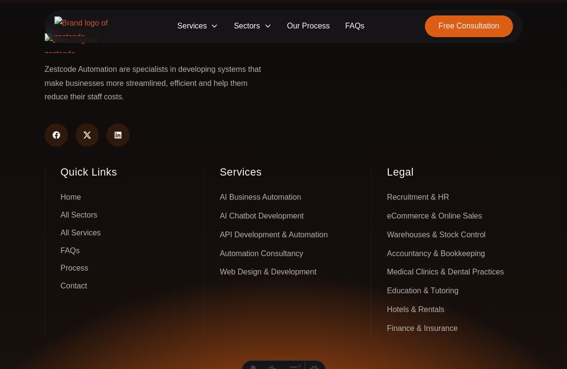
click at [409, 321] on link "Finance & Insurance" at bounding box center [422, 328] width 71 height 15
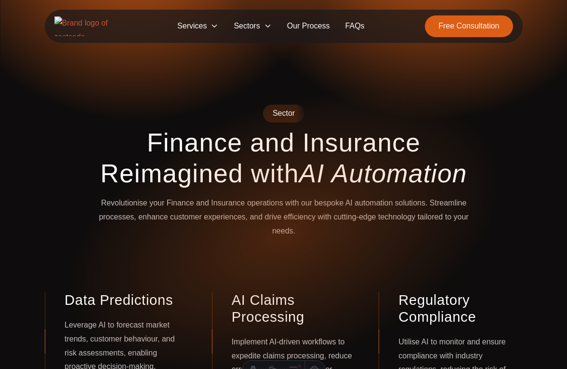
click at [97, 29] on img at bounding box center [85, 26] width 63 height 20
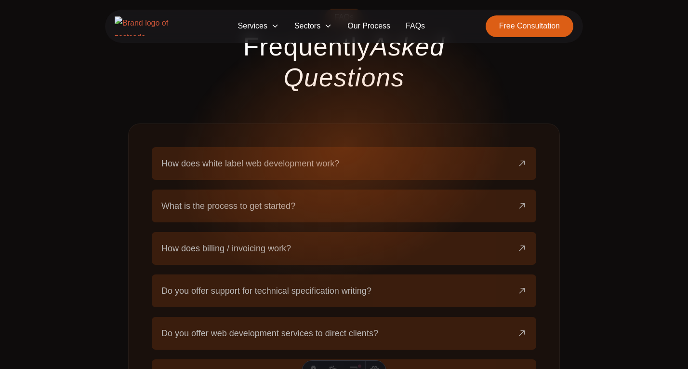
scroll to position [2296, 0]
click at [210, 158] on span "How does white label web development work?" at bounding box center [250, 164] width 178 height 13
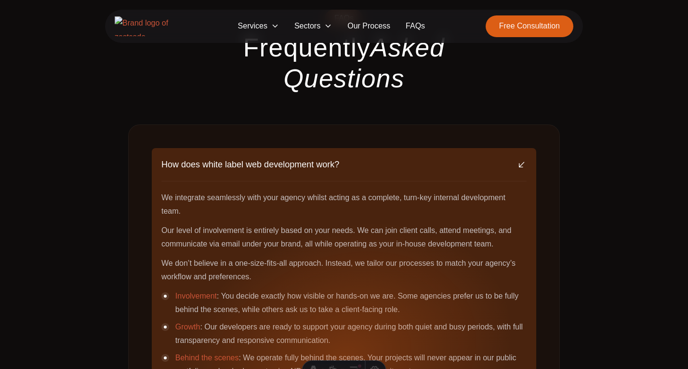
drag, startPoint x: 154, startPoint y: 103, endPoint x: 334, endPoint y: 107, distance: 180.3
click at [334, 148] on div "How does white label web development work? We integrate seamlessly with your ag…" at bounding box center [344, 269] width 385 height 243
copy span "How does white label web development work"
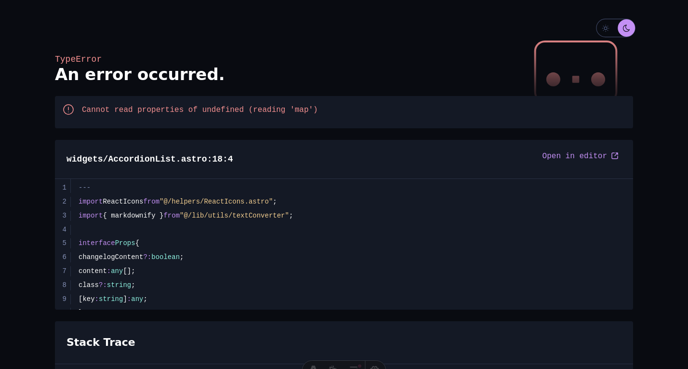
scroll to position [14, 0]
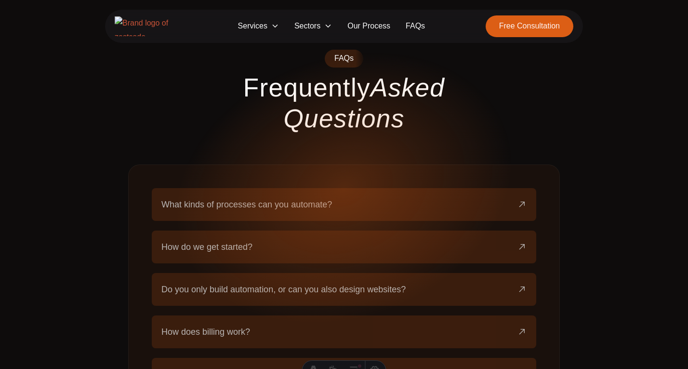
scroll to position [2256, 0]
click at [263, 198] on span "What kinds of processes can you automate?" at bounding box center [246, 204] width 171 height 13
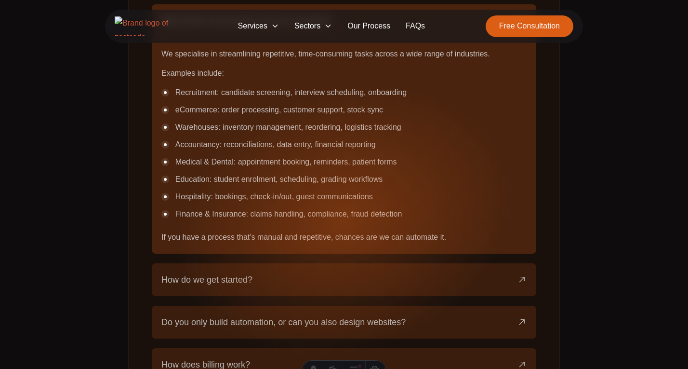
click at [254, 263] on button "How do we get started?" at bounding box center [343, 279] width 365 height 33
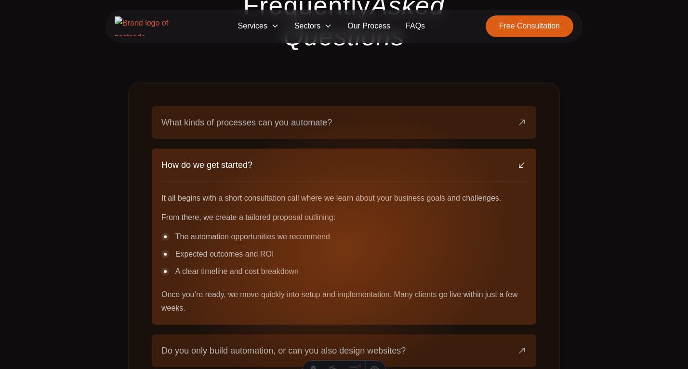
scroll to position [2338, 0]
click at [263, 344] on span "Do you only build automation, or can you also design websites?" at bounding box center [283, 350] width 244 height 13
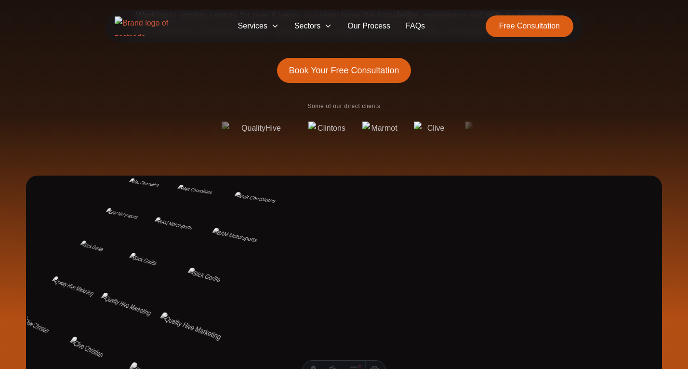
scroll to position [0, 0]
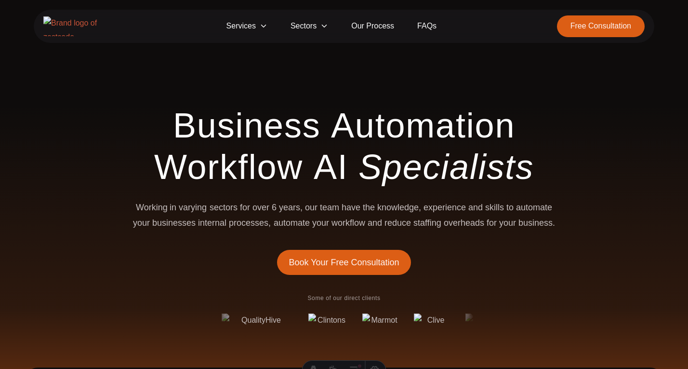
click at [586, 25] on span "Free Consultation" at bounding box center [601, 26] width 88 height 22
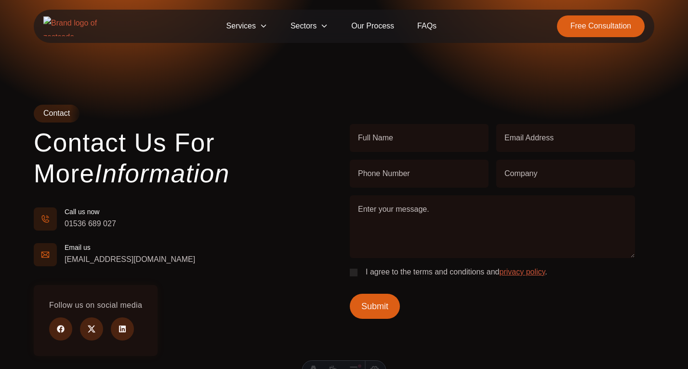
click at [313, 23] on span "Sectors" at bounding box center [309, 26] width 61 height 22
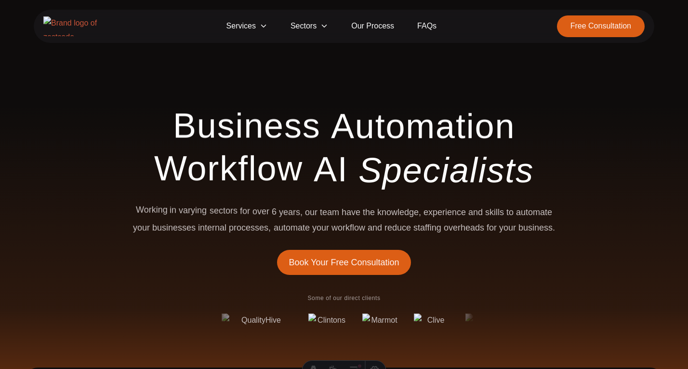
click at [614, 22] on span "Free Consultation" at bounding box center [601, 26] width 88 height 22
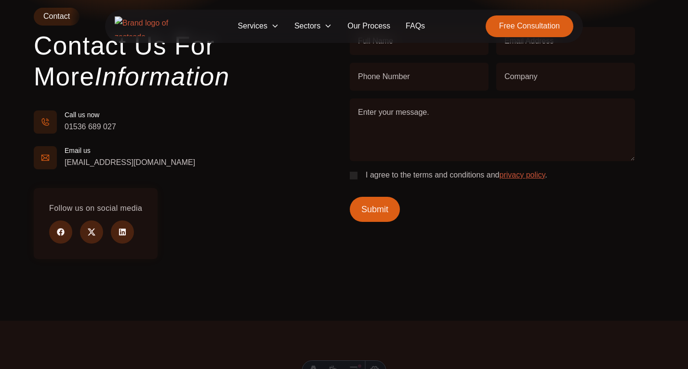
scroll to position [98, 0]
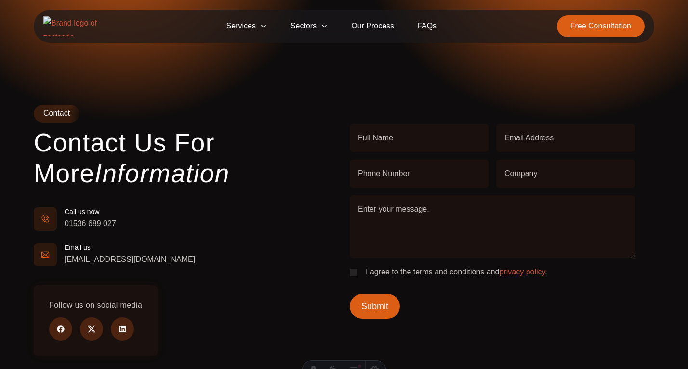
click at [84, 27] on img at bounding box center [74, 26] width 63 height 20
